Goal: Transaction & Acquisition: Purchase product/service

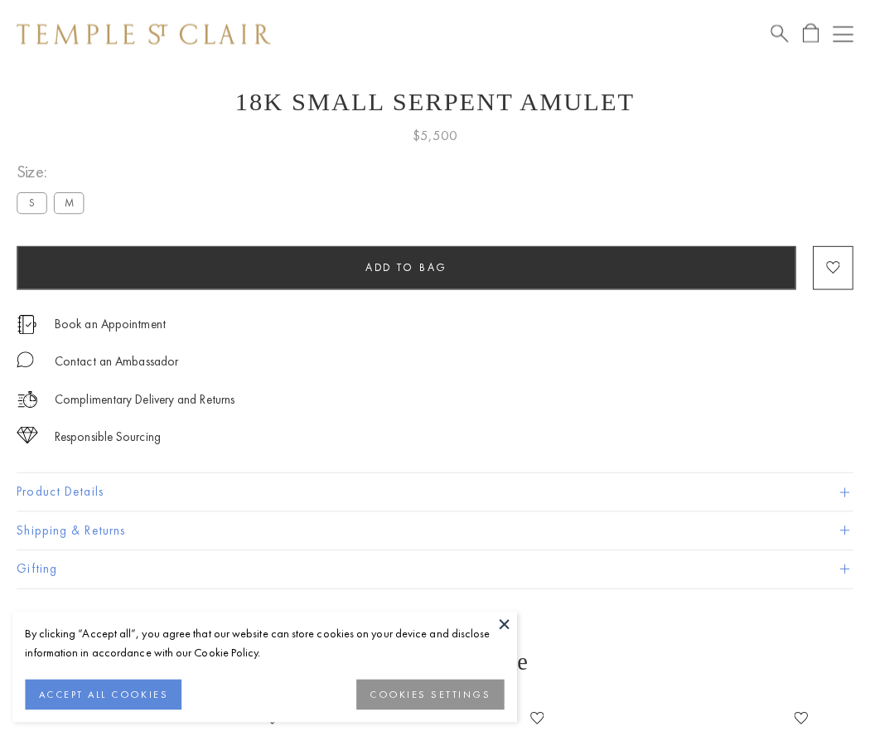
scroll to position [66, 0]
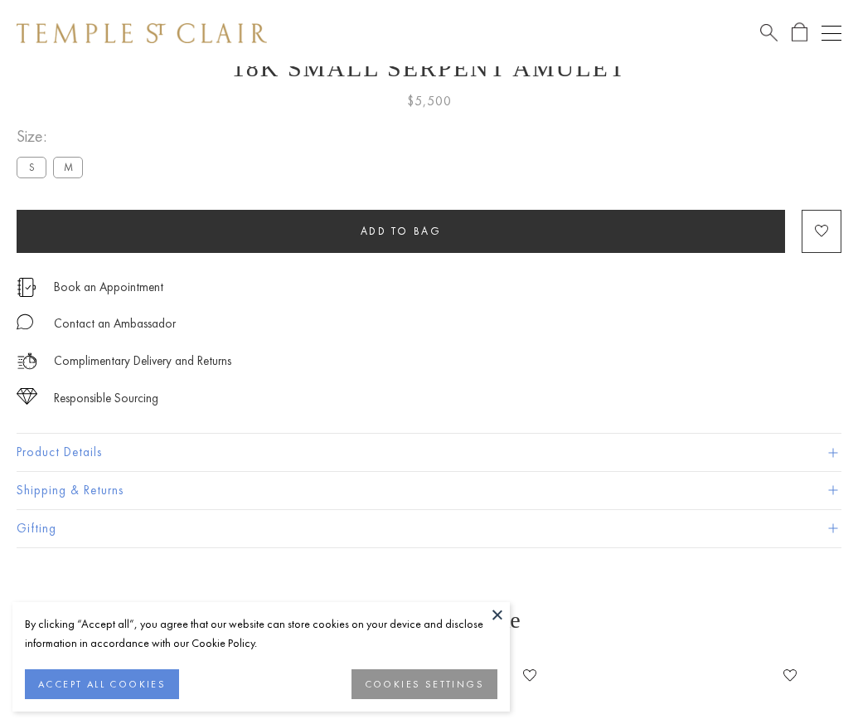
click at [400, 230] on span "Add to bag" at bounding box center [401, 231] width 81 height 14
